Goal: Information Seeking & Learning: Learn about a topic

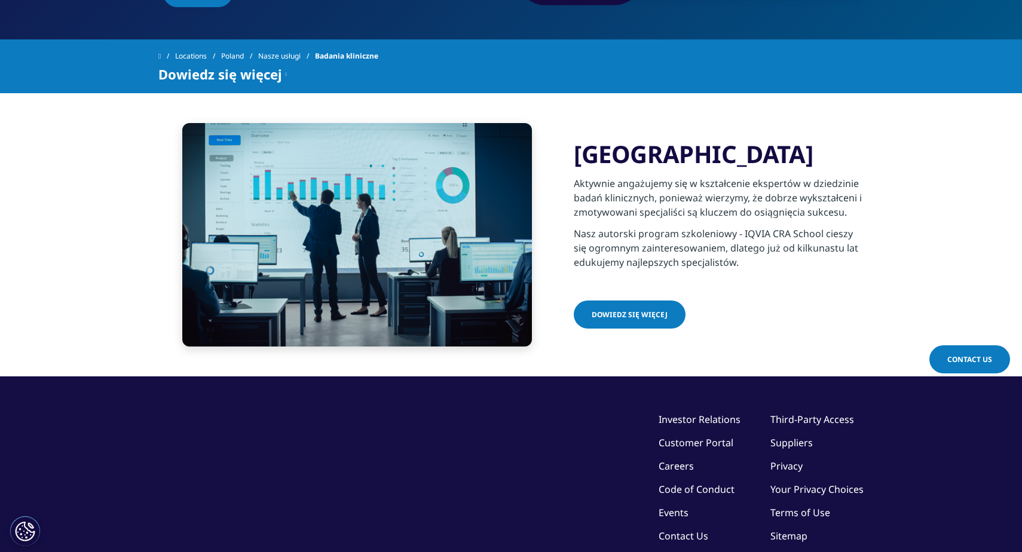
scroll to position [356, 0]
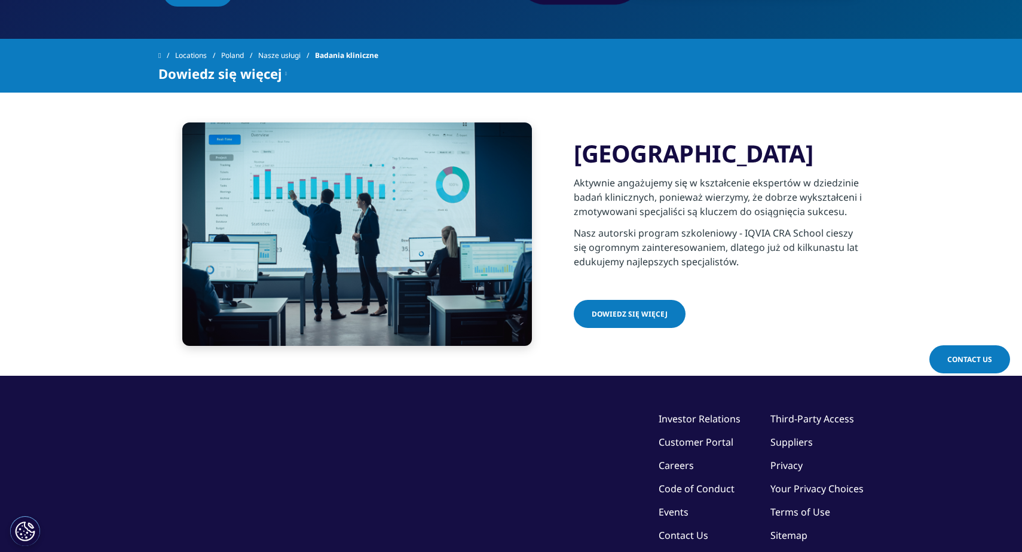
click at [644, 311] on span "Dowiedz się więcej" at bounding box center [630, 314] width 76 height 10
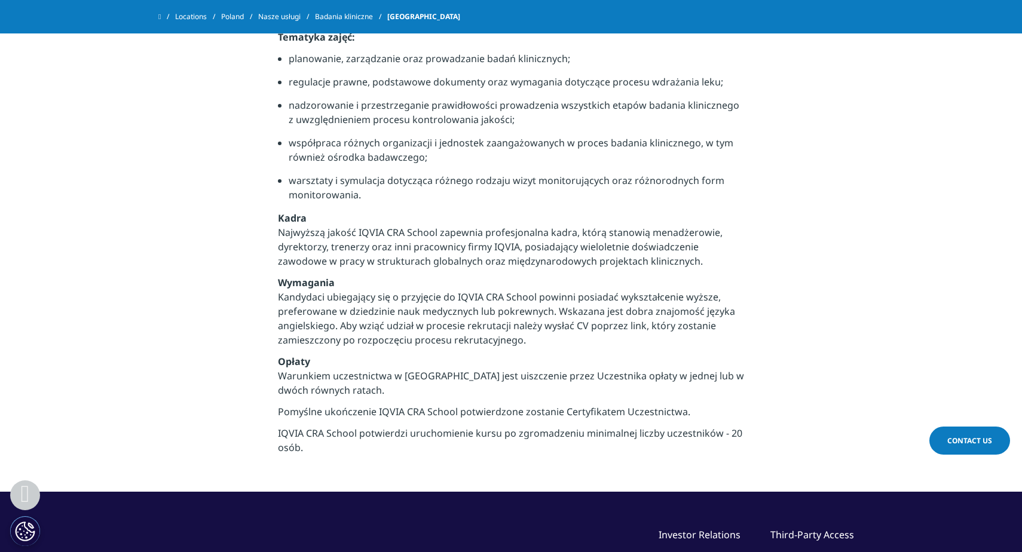
scroll to position [693, 0]
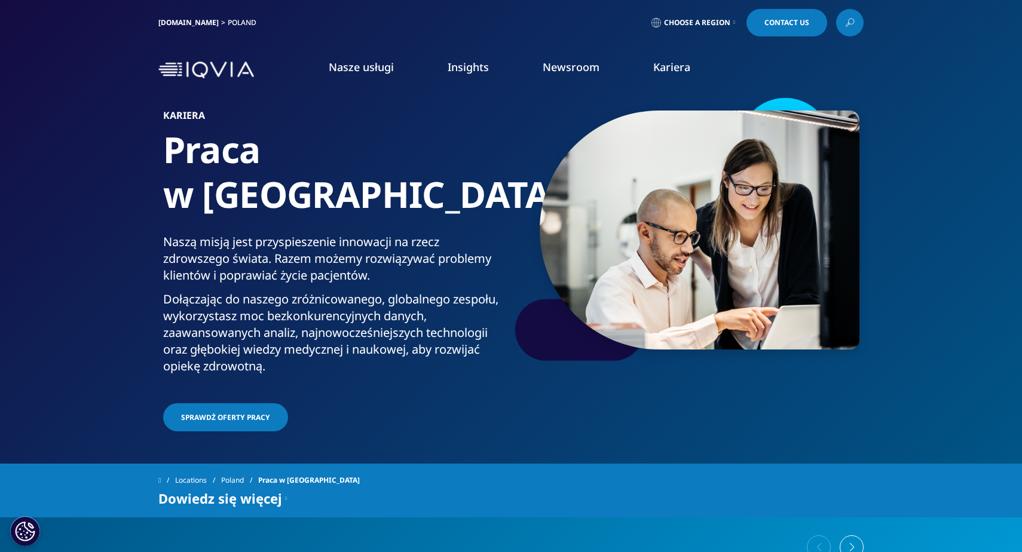
click at [663, 67] on link "Kariera" at bounding box center [671, 67] width 37 height 14
click at [109, 231] on link "DOWIEDZ SIĘ WIĘCEJ" at bounding box center [172, 231] width 243 height 10
click at [255, 412] on span "SPRAWDŻ OFERTY PRACY" at bounding box center [225, 417] width 89 height 10
